Goal: Task Accomplishment & Management: Use online tool/utility

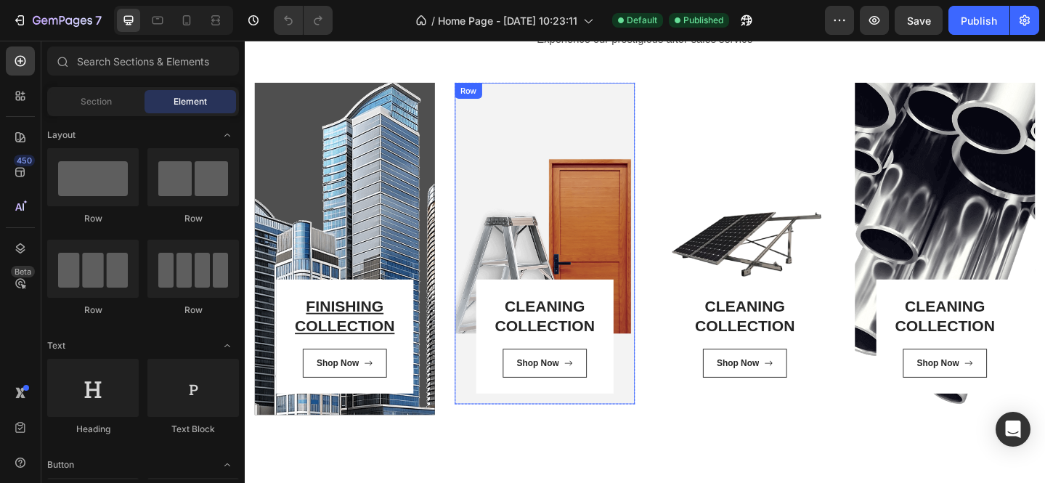
scroll to position [1930, 0]
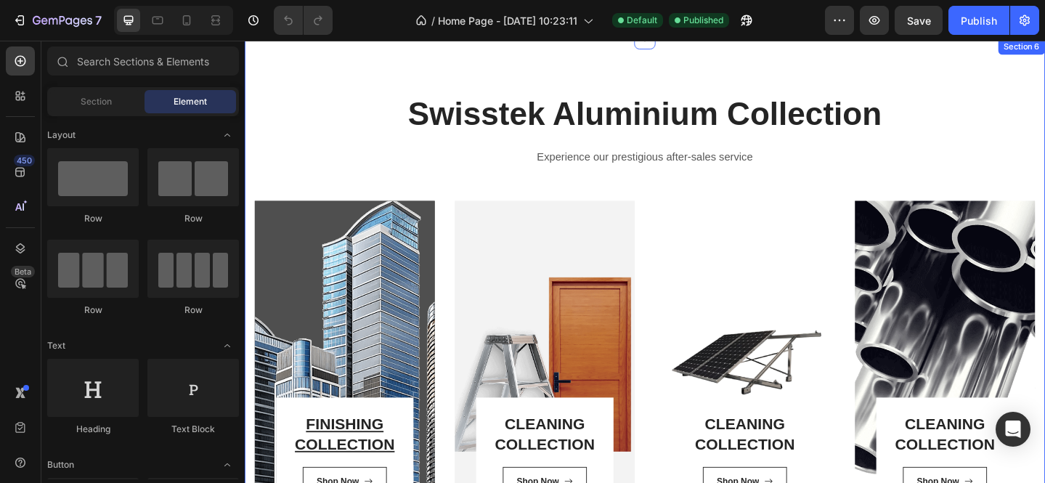
click at [605, 65] on div "Swisstek Aluminium Collection Heading Experience our prestigious after-sales se…" at bounding box center [680, 336] width 871 height 597
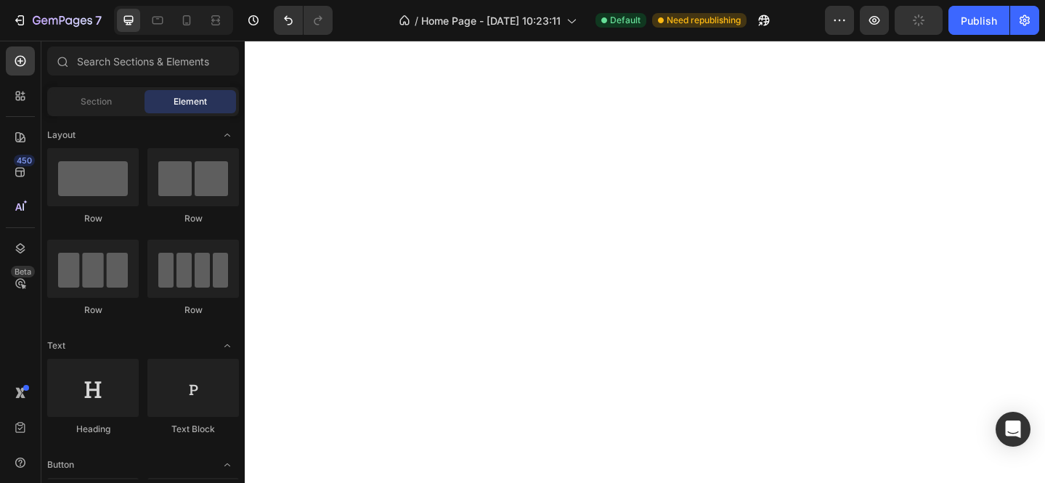
scroll to position [2132, 0]
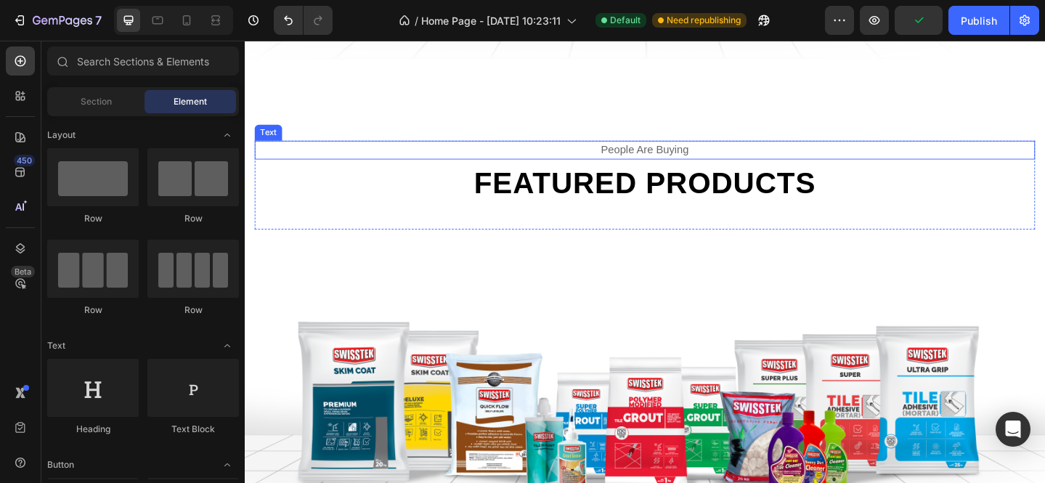
click at [834, 151] on div "people are buying" at bounding box center [680, 160] width 849 height 20
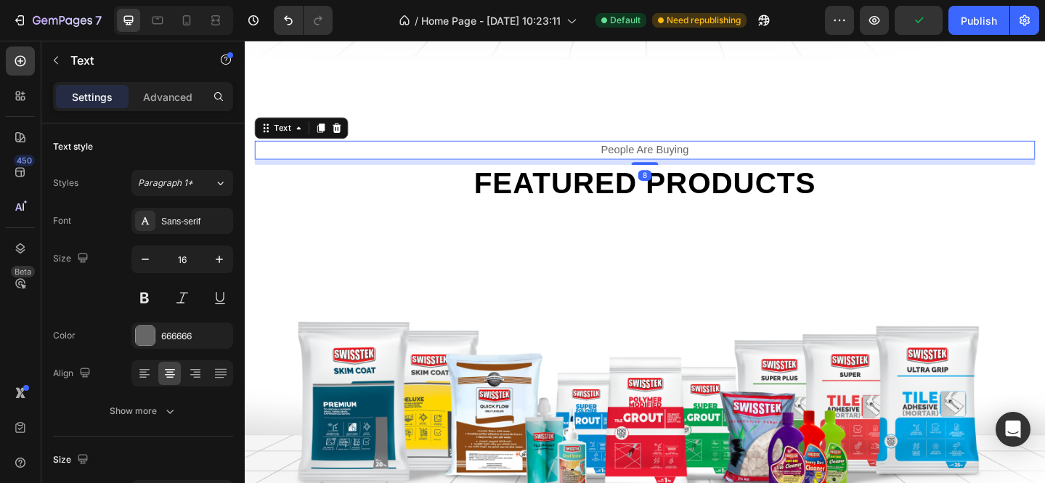
click at [335, 124] on div "Text" at bounding box center [307, 135] width 102 height 23
click at [339, 134] on icon at bounding box center [345, 136] width 12 height 12
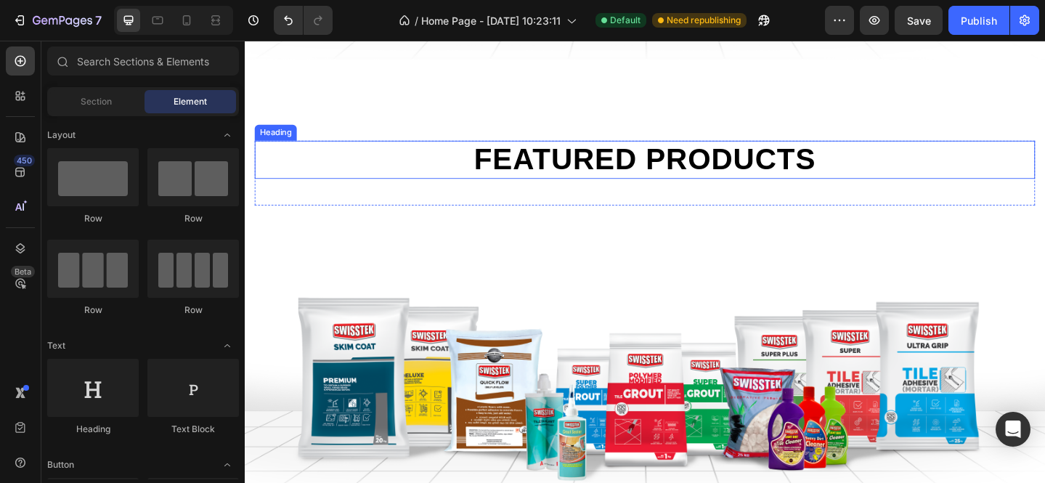
click at [450, 166] on h2 "Featured products" at bounding box center [680, 170] width 849 height 41
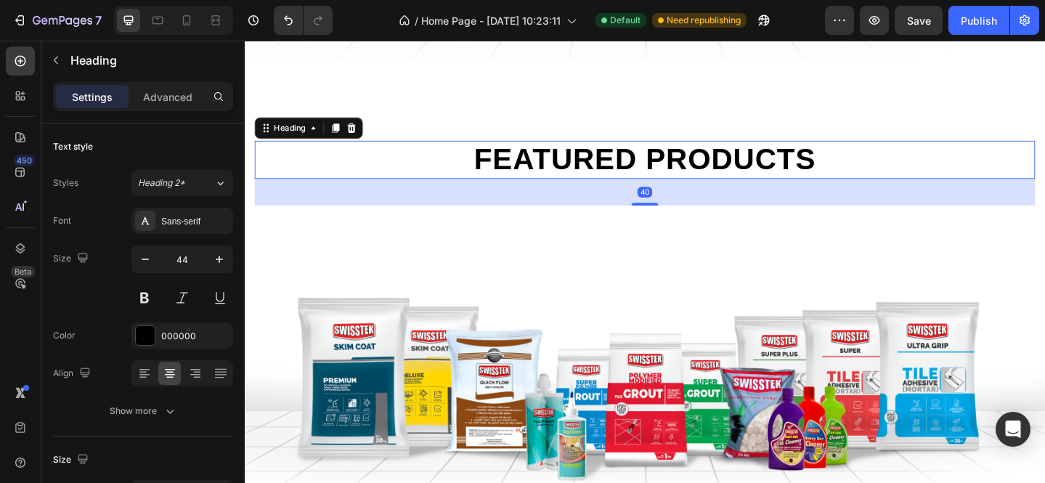
click at [359, 133] on icon at bounding box center [360, 136] width 9 height 10
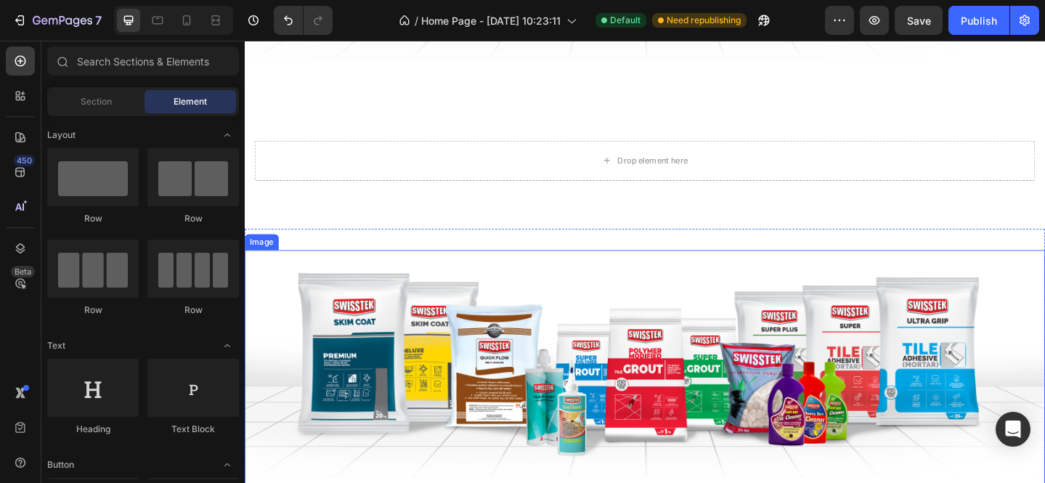
click at [517, 322] on img at bounding box center [680, 399] width 871 height 261
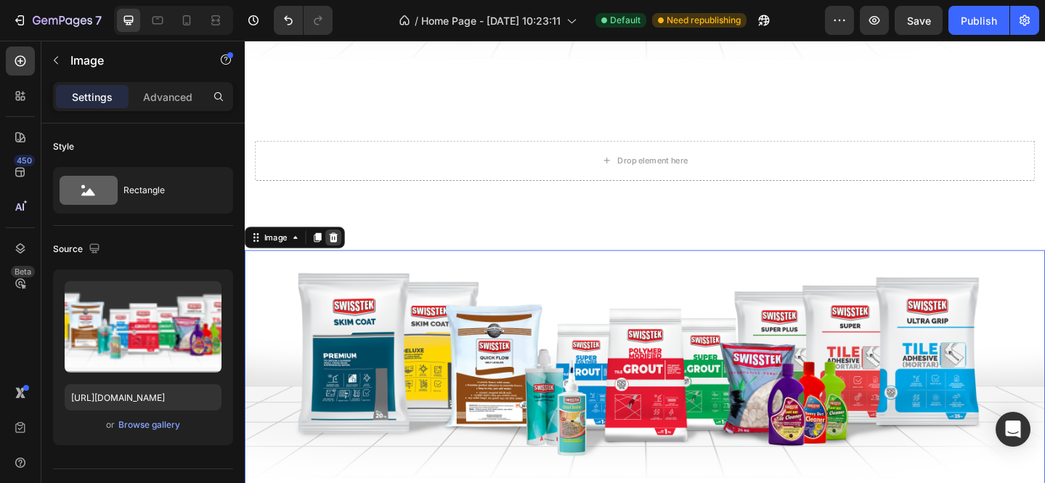
click at [343, 250] on icon at bounding box center [341, 255] width 9 height 10
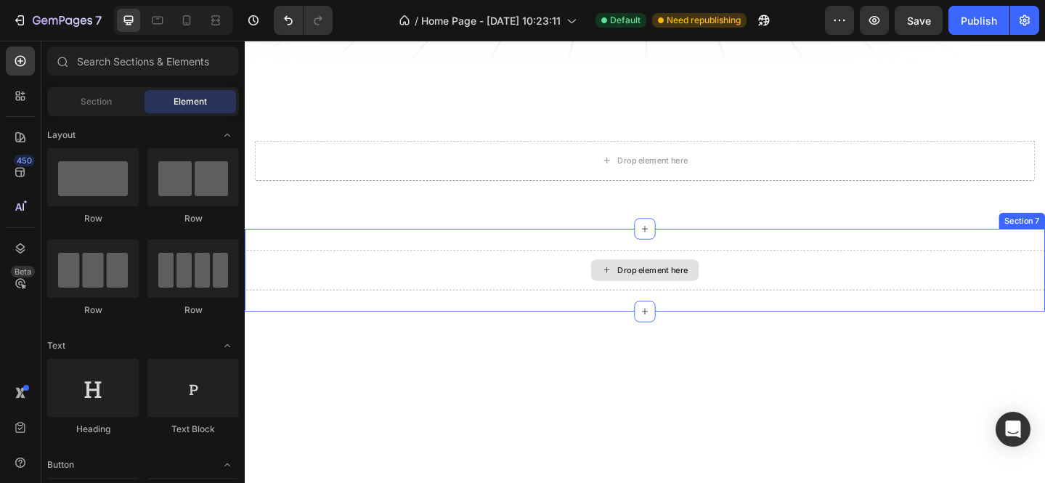
click at [565, 272] on div "Drop element here" at bounding box center [680, 291] width 871 height 44
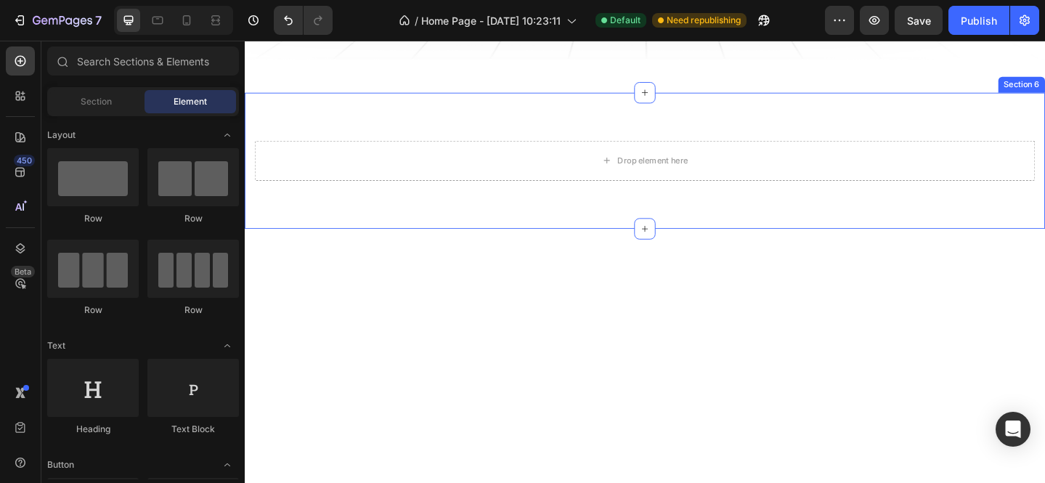
click at [977, 176] on div "Drop element here" at bounding box center [680, 172] width 849 height 44
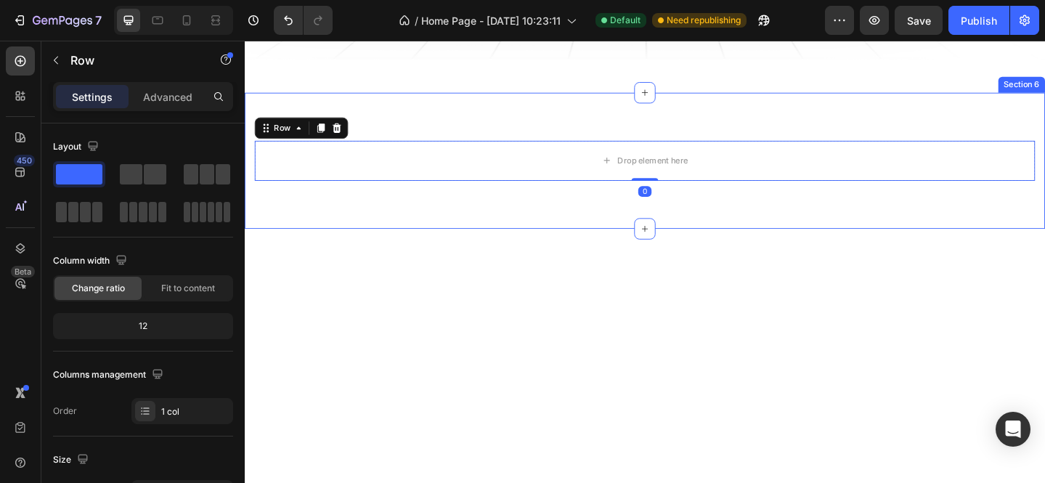
click at [945, 130] on div "Drop element here Row 0 Section 6" at bounding box center [680, 171] width 871 height 148
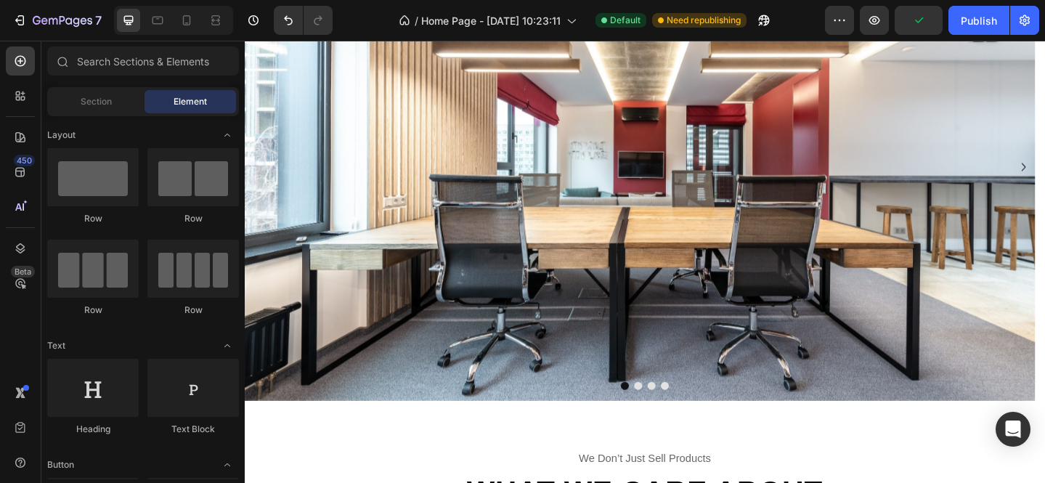
scroll to position [0, 0]
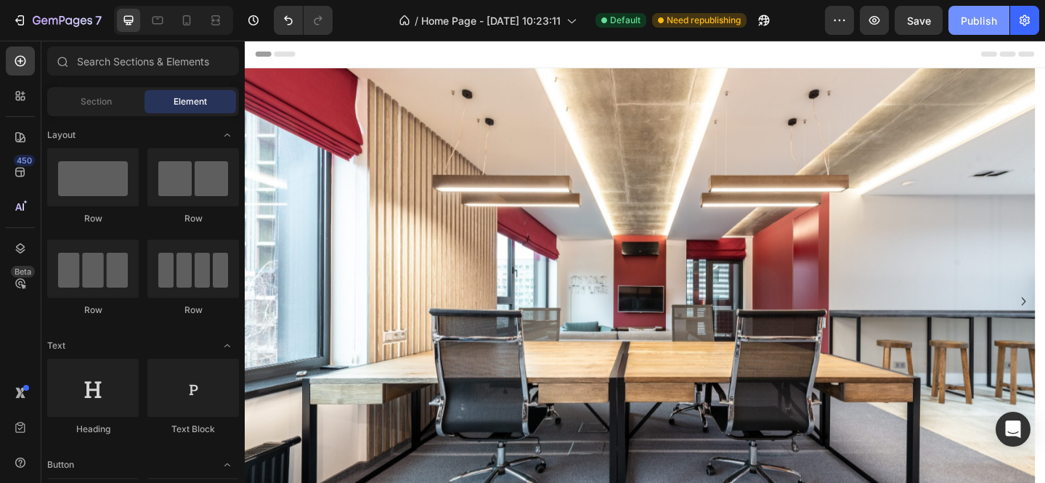
click at [963, 30] on button "Publish" at bounding box center [978, 20] width 61 height 29
